Goal: Find specific page/section: Find specific page/section

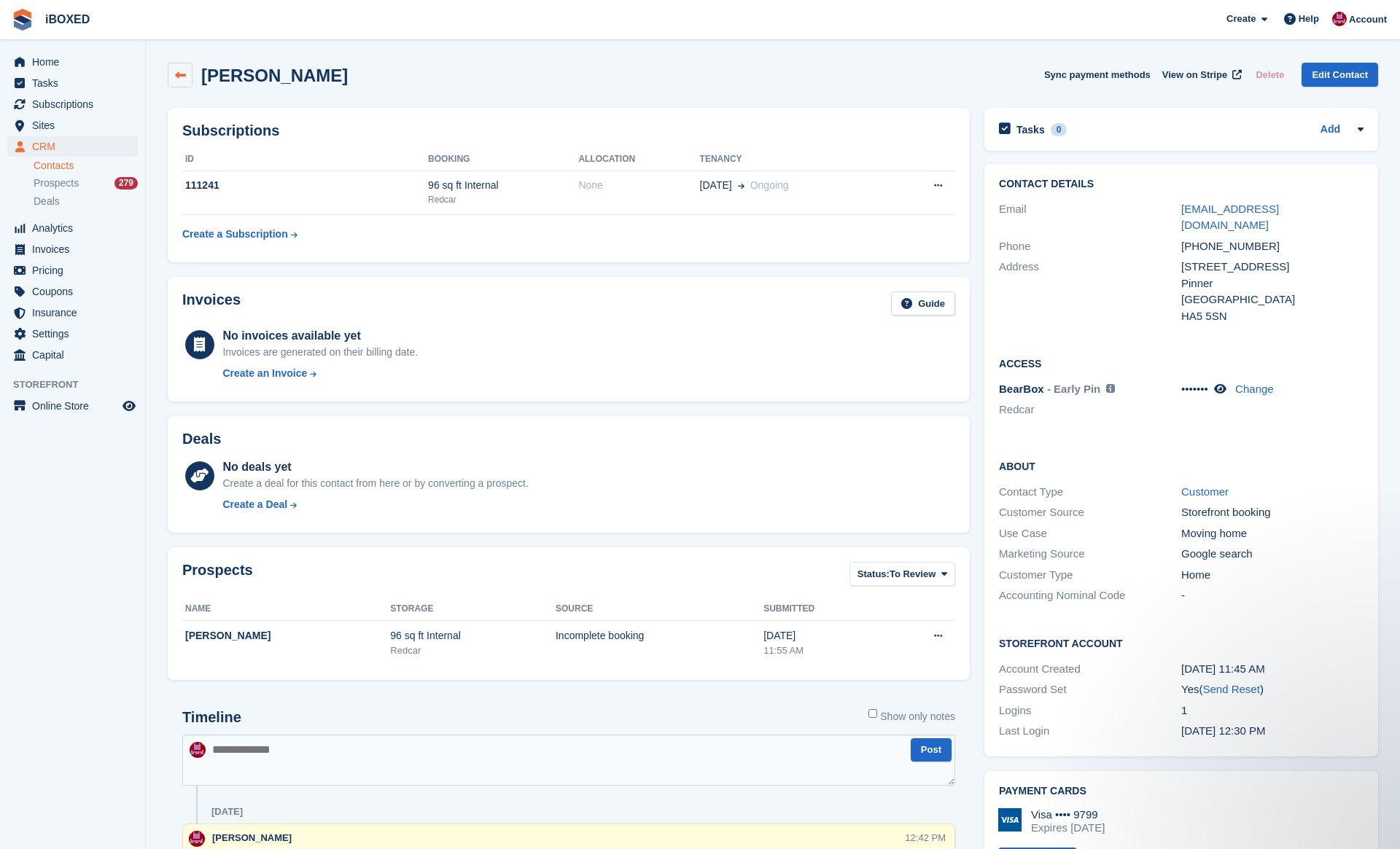
click at [177, 72] on icon at bounding box center [180, 75] width 11 height 11
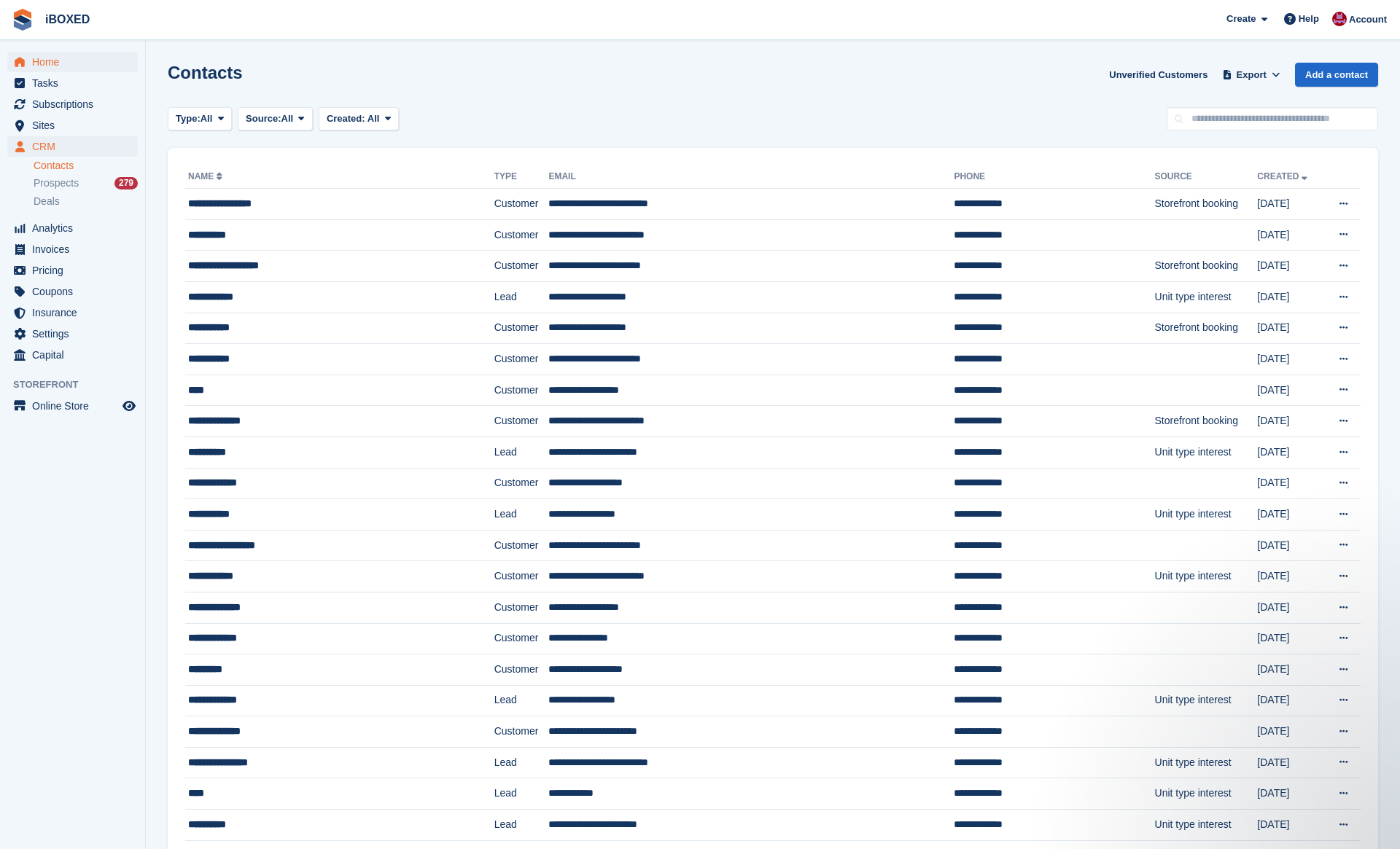
click at [78, 66] on span "Home" at bounding box center [75, 62] width 87 height 20
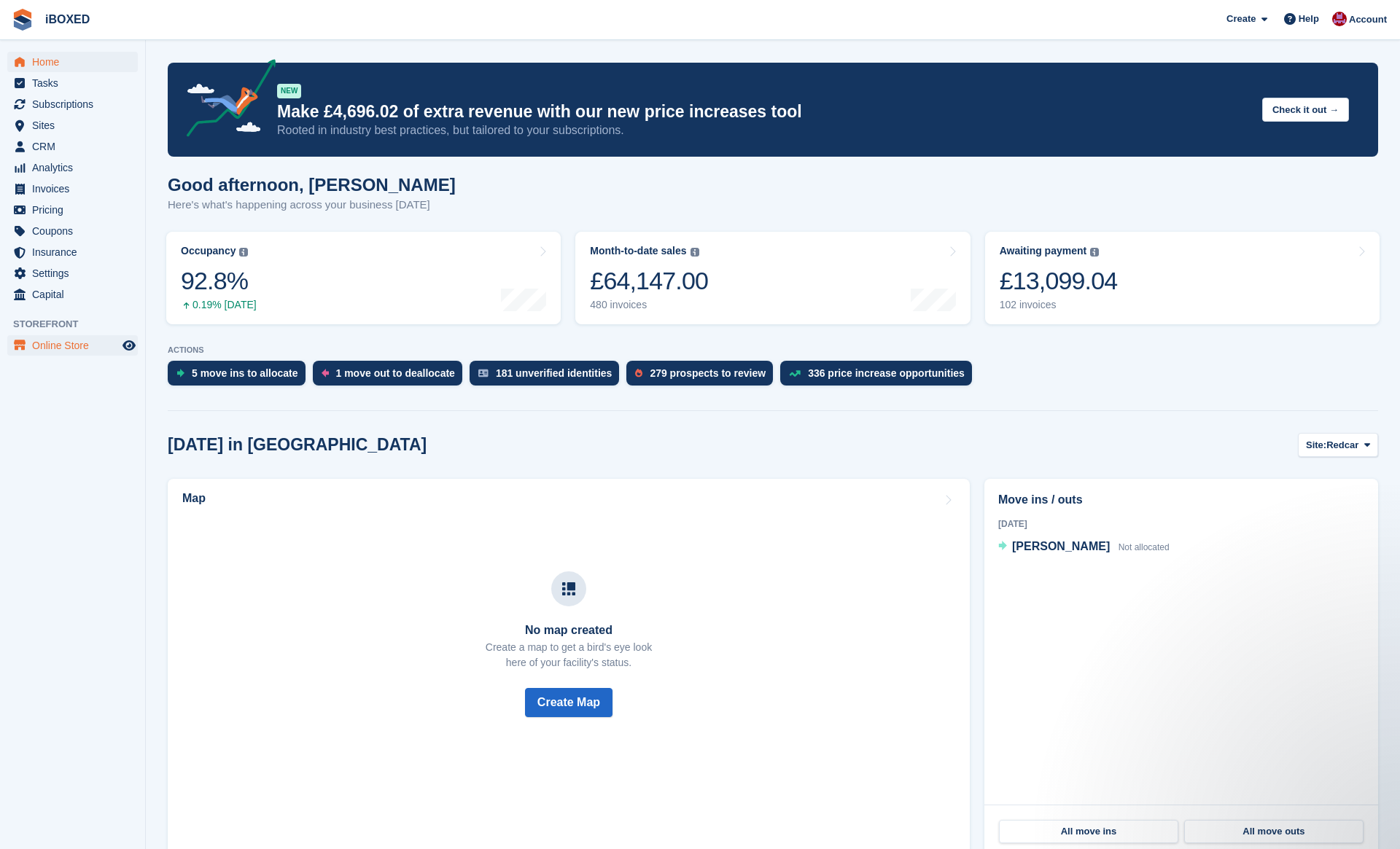
click at [59, 348] on span "Online Store" at bounding box center [75, 345] width 87 height 20
